Goal: Find contact information: Find contact information

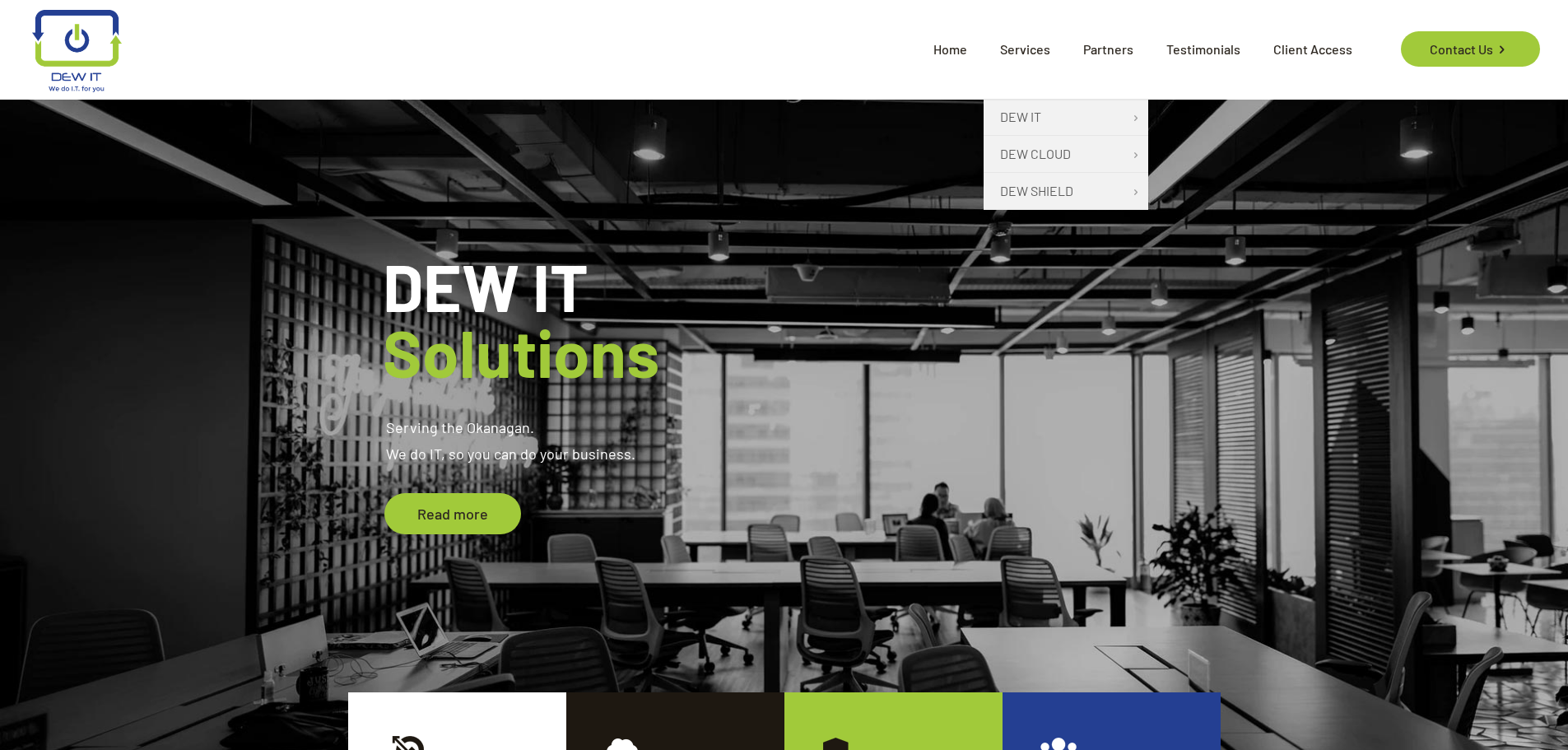
click at [1019, 58] on span "Services" at bounding box center [1025, 50] width 83 height 50
click at [1034, 42] on span "Services" at bounding box center [1025, 50] width 83 height 50
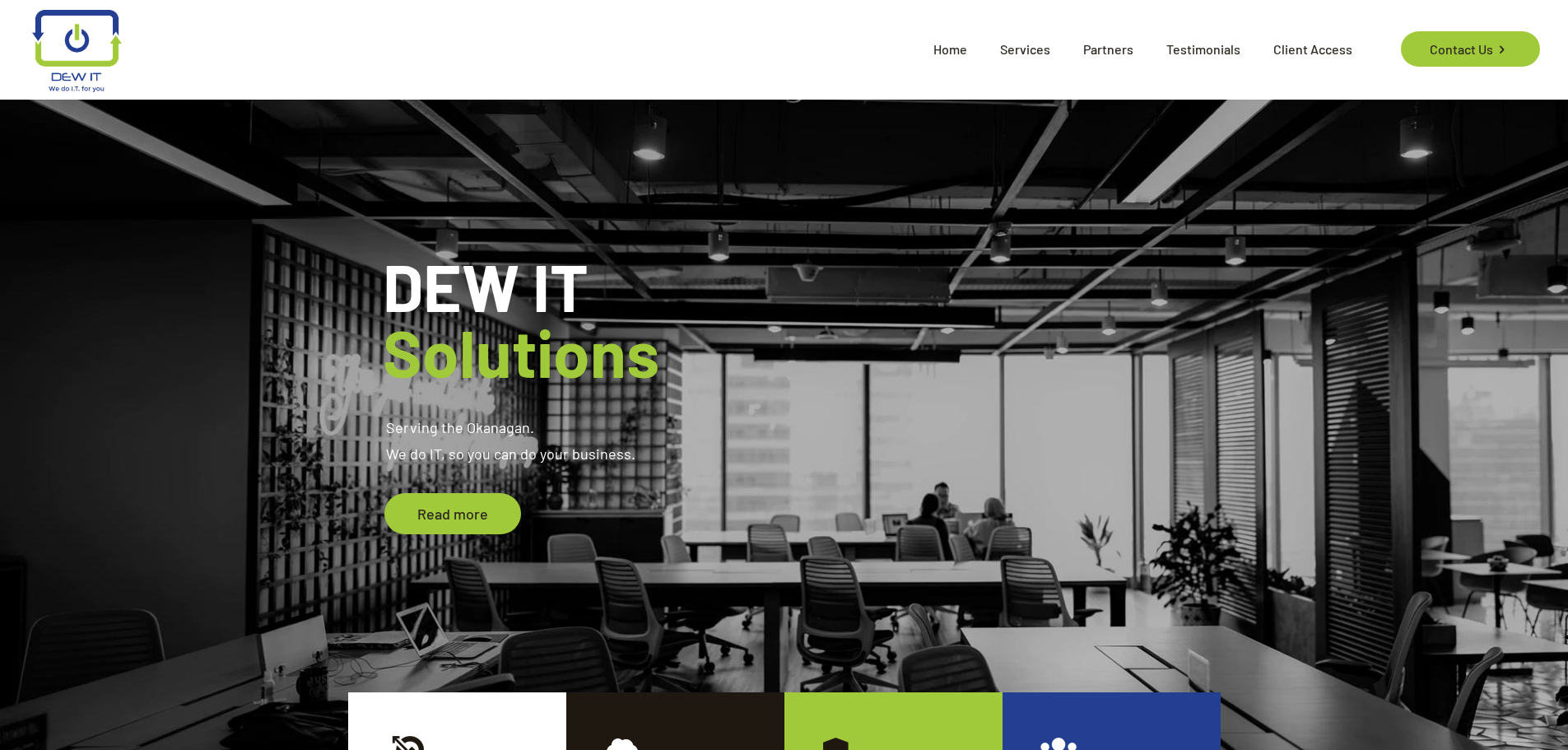
click at [1119, 55] on span "Partners" at bounding box center [1108, 50] width 83 height 50
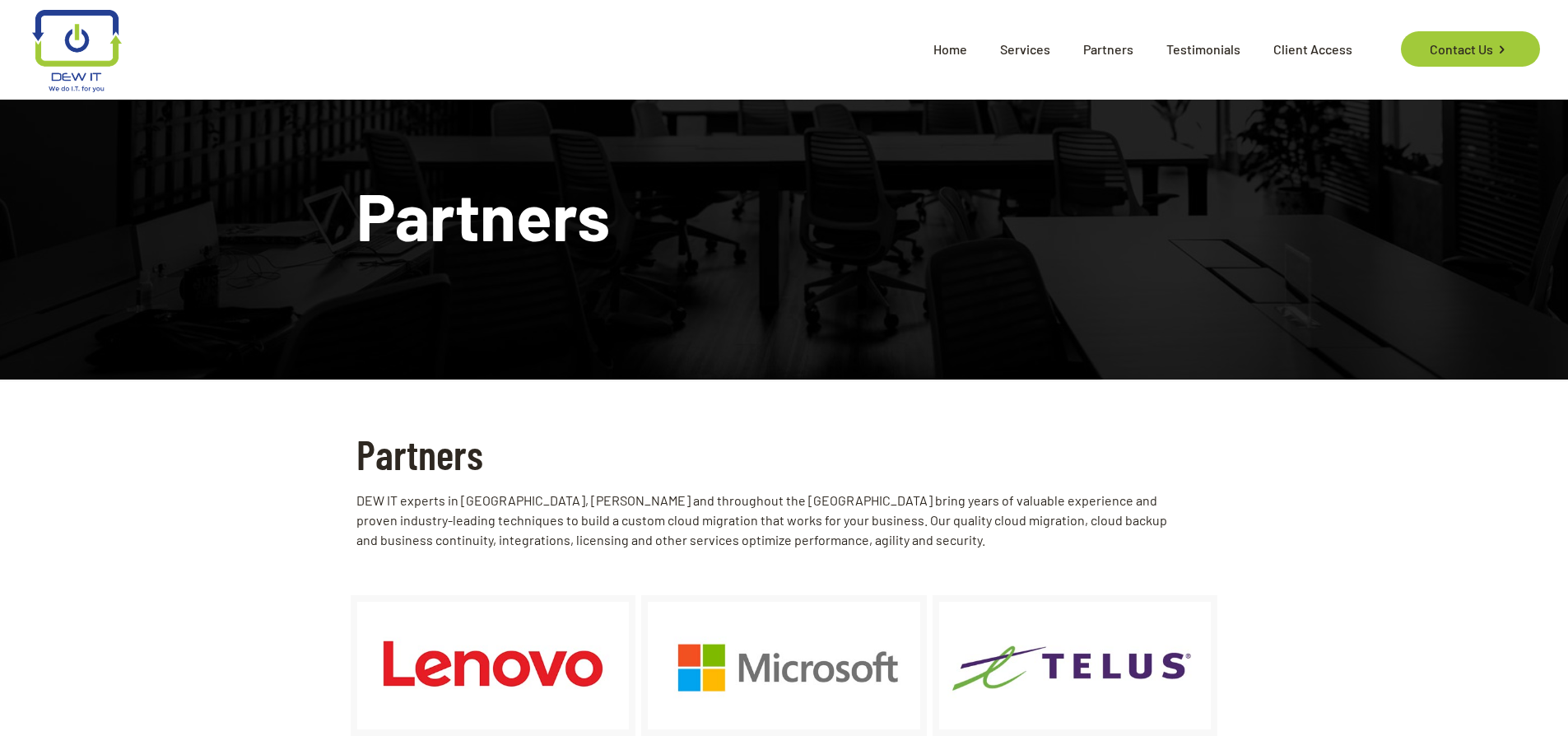
click at [961, 49] on span "Home" at bounding box center [950, 50] width 67 height 50
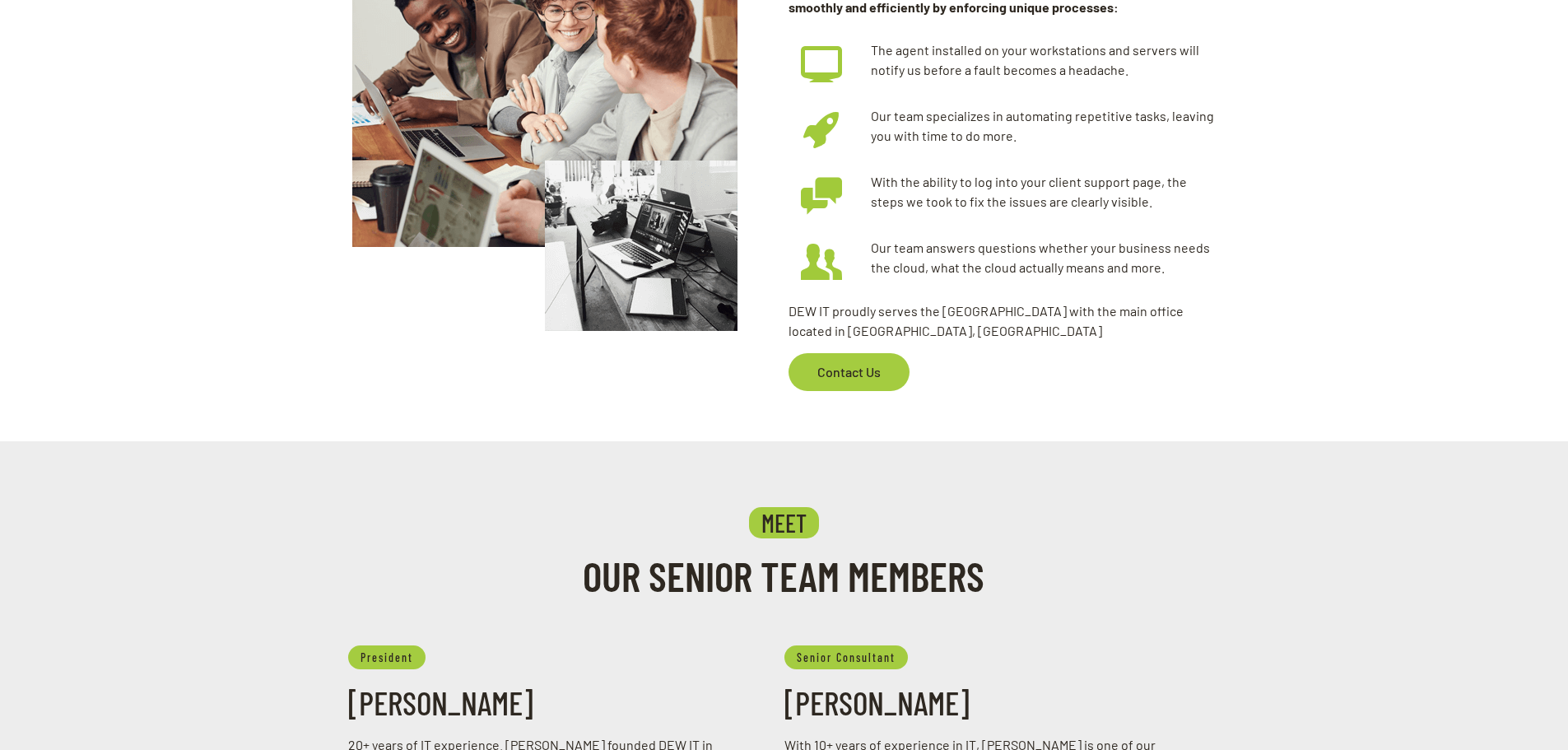
scroll to position [1234, 0]
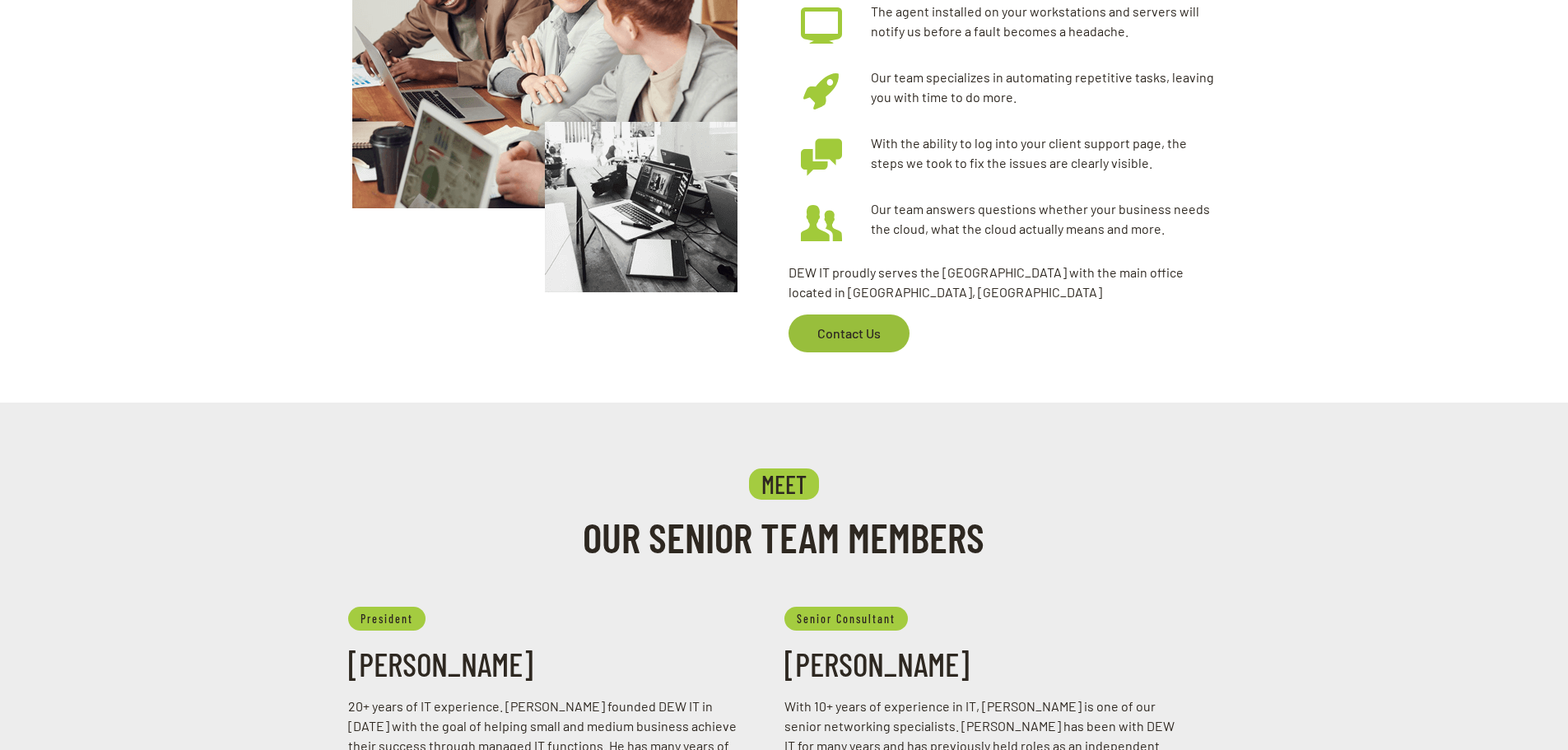
click at [848, 324] on span "Contact Us" at bounding box center [848, 334] width 96 height 38
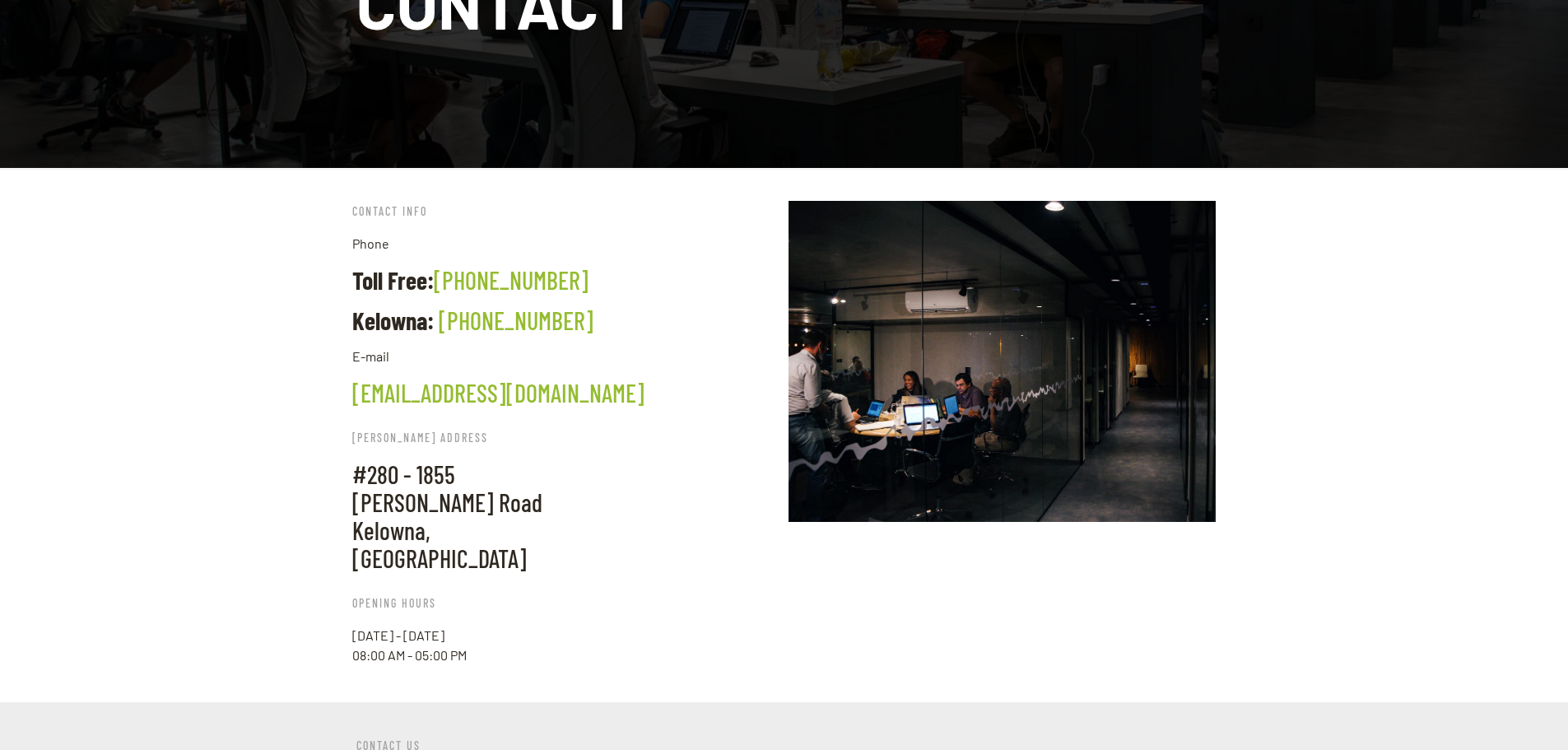
scroll to position [247, 0]
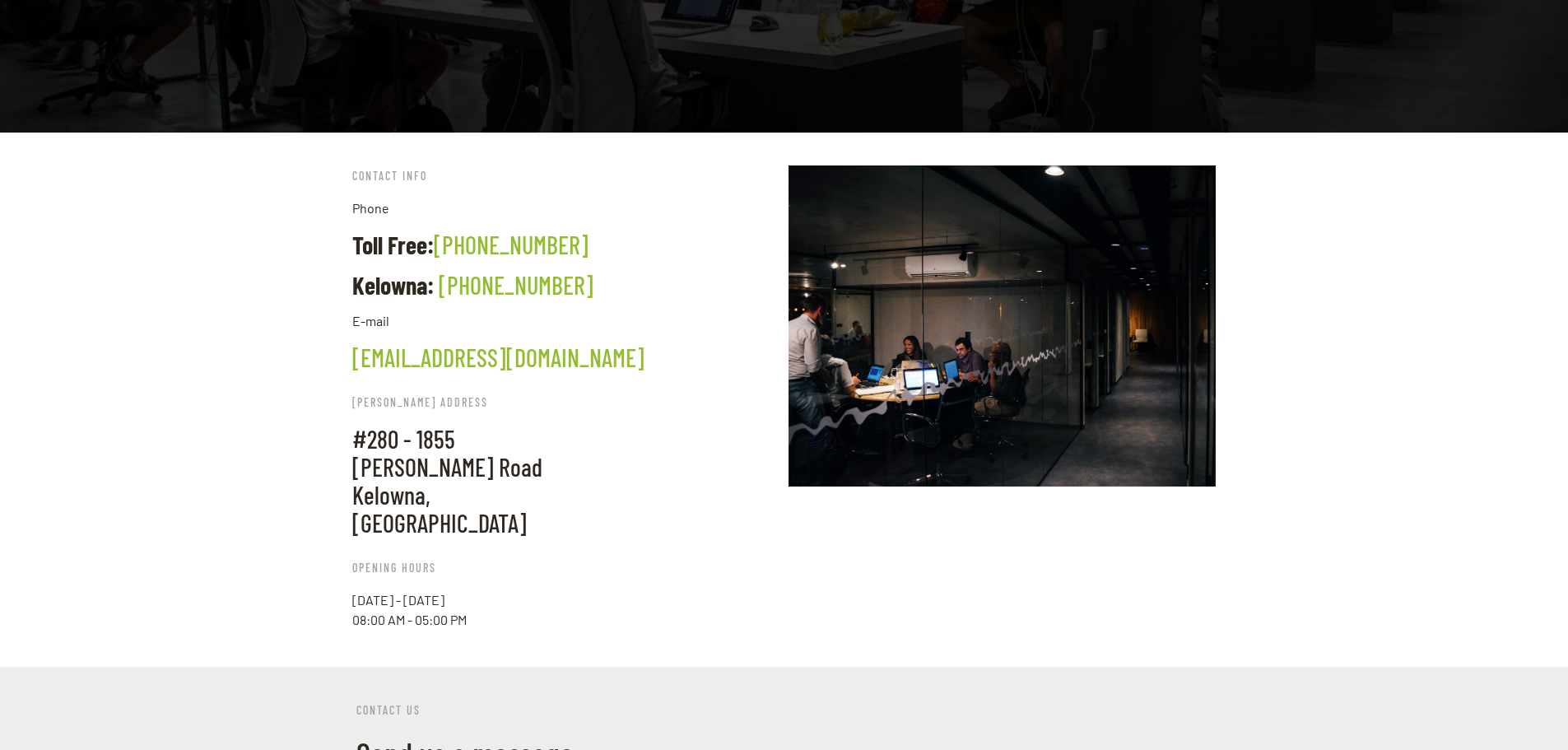
click at [454, 365] on link "[EMAIL_ADDRESS][DOMAIN_NAME]" at bounding box center [499, 356] width 293 height 30
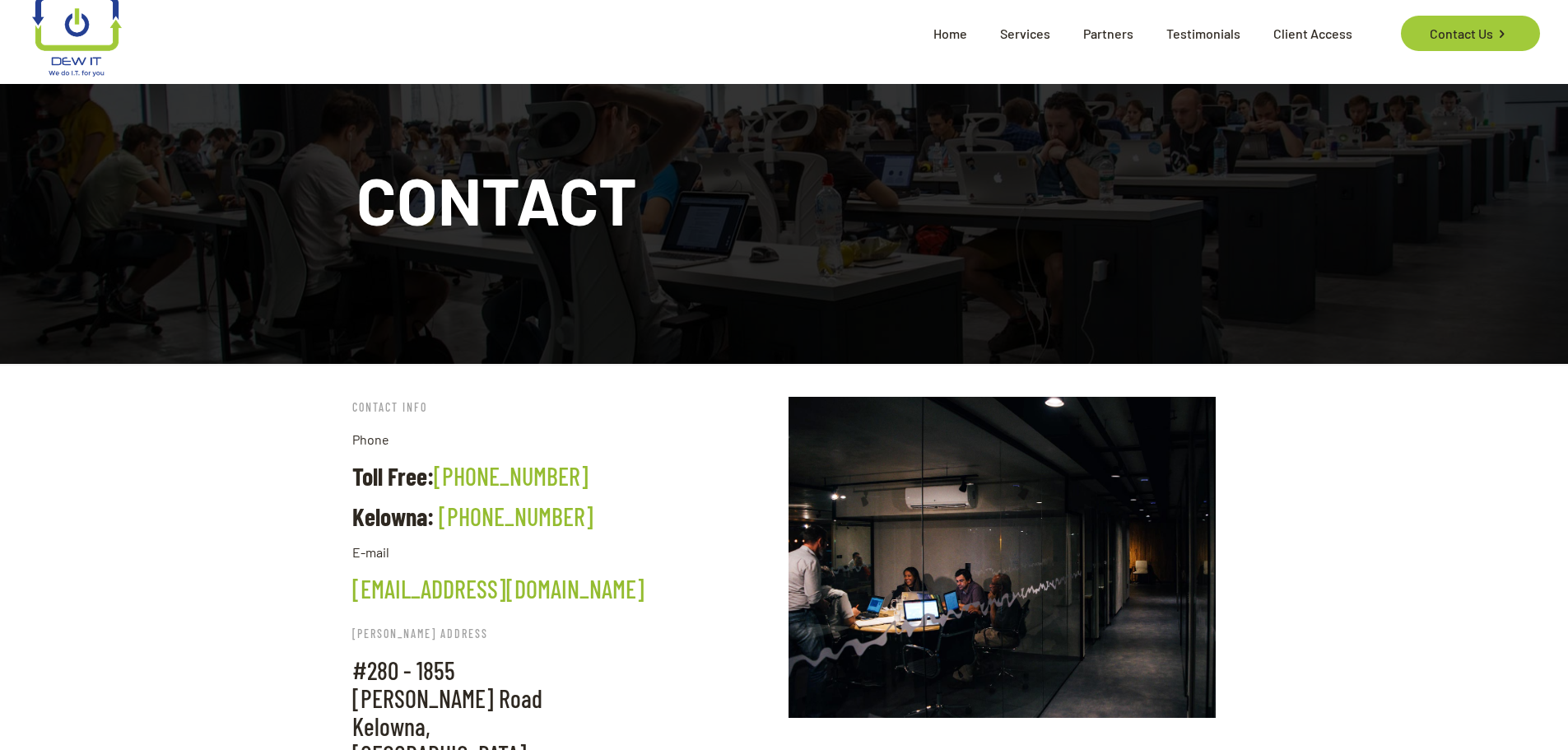
scroll to position [0, 0]
